Goal: Information Seeking & Learning: Learn about a topic

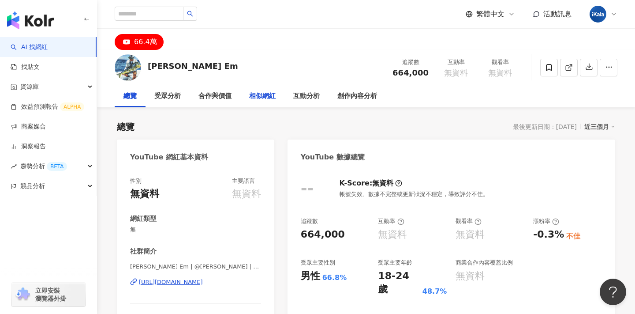
click at [273, 100] on div "相似網紅" at bounding box center [262, 96] width 26 height 11
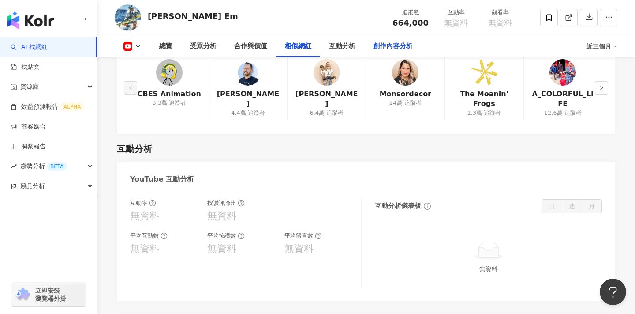
click at [384, 45] on div "創作內容分析" at bounding box center [393, 46] width 40 height 11
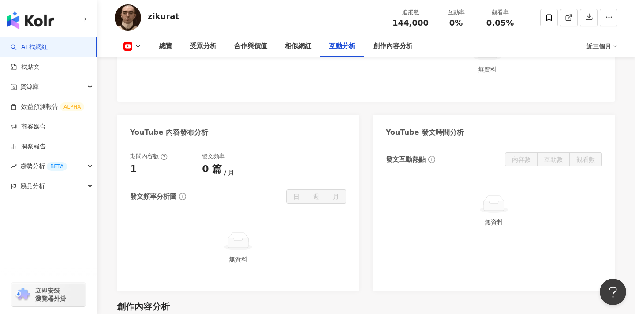
scroll to position [1648, 0]
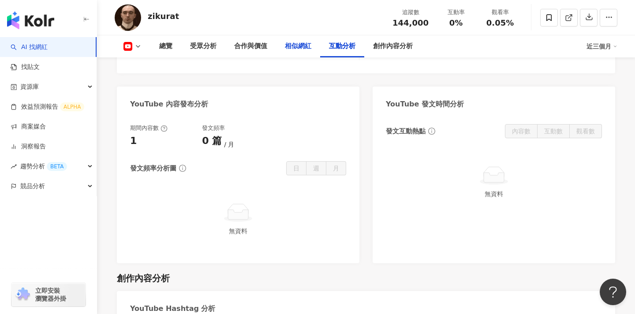
click at [293, 51] on div "相似網紅" at bounding box center [298, 46] width 26 height 11
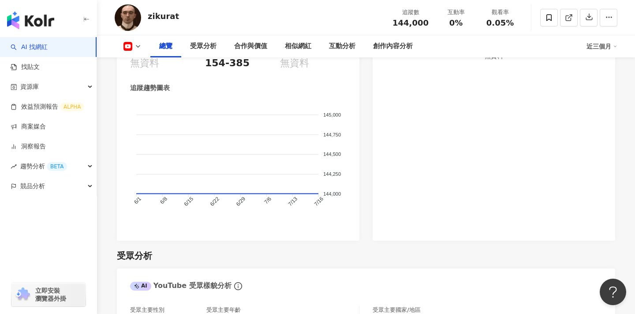
scroll to position [664, 0]
